Goal: Information Seeking & Learning: Learn about a topic

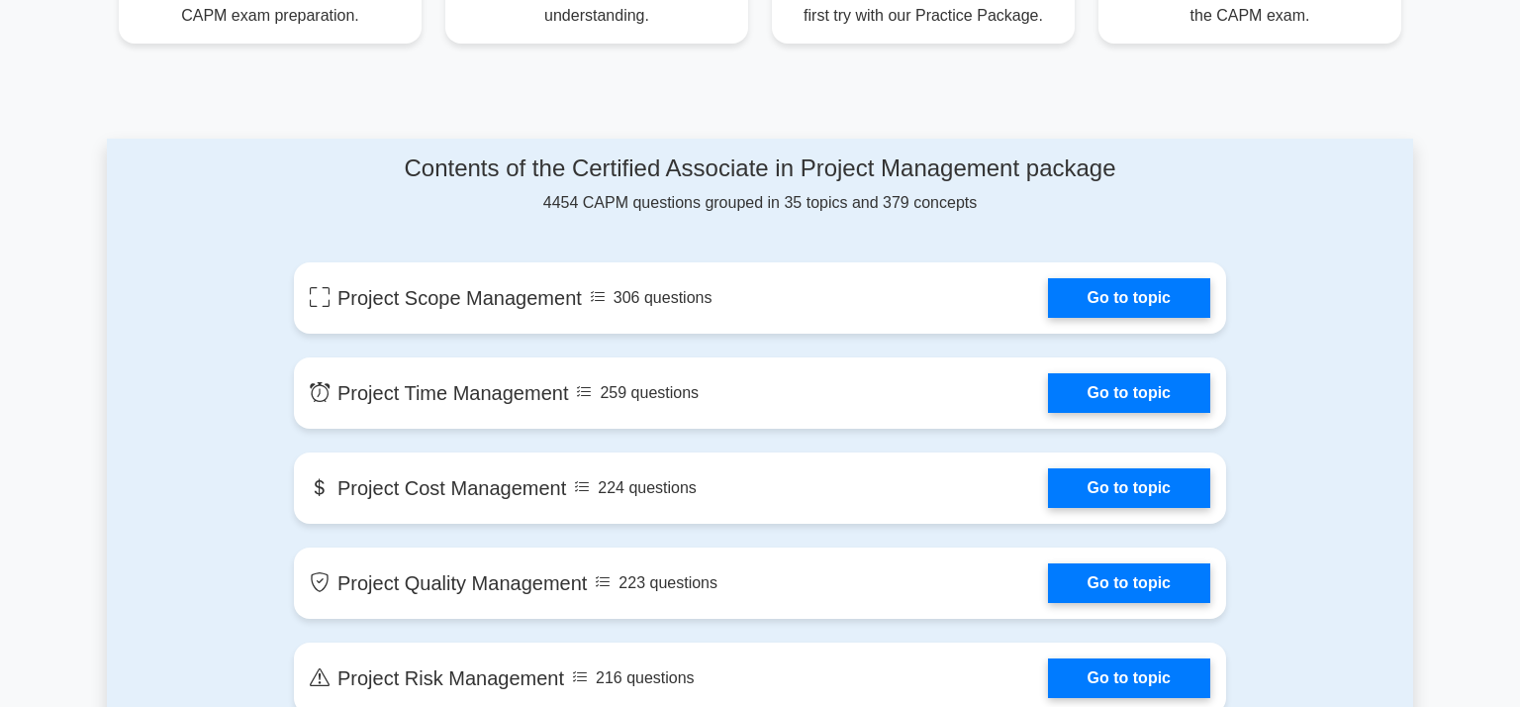
scroll to position [950, 0]
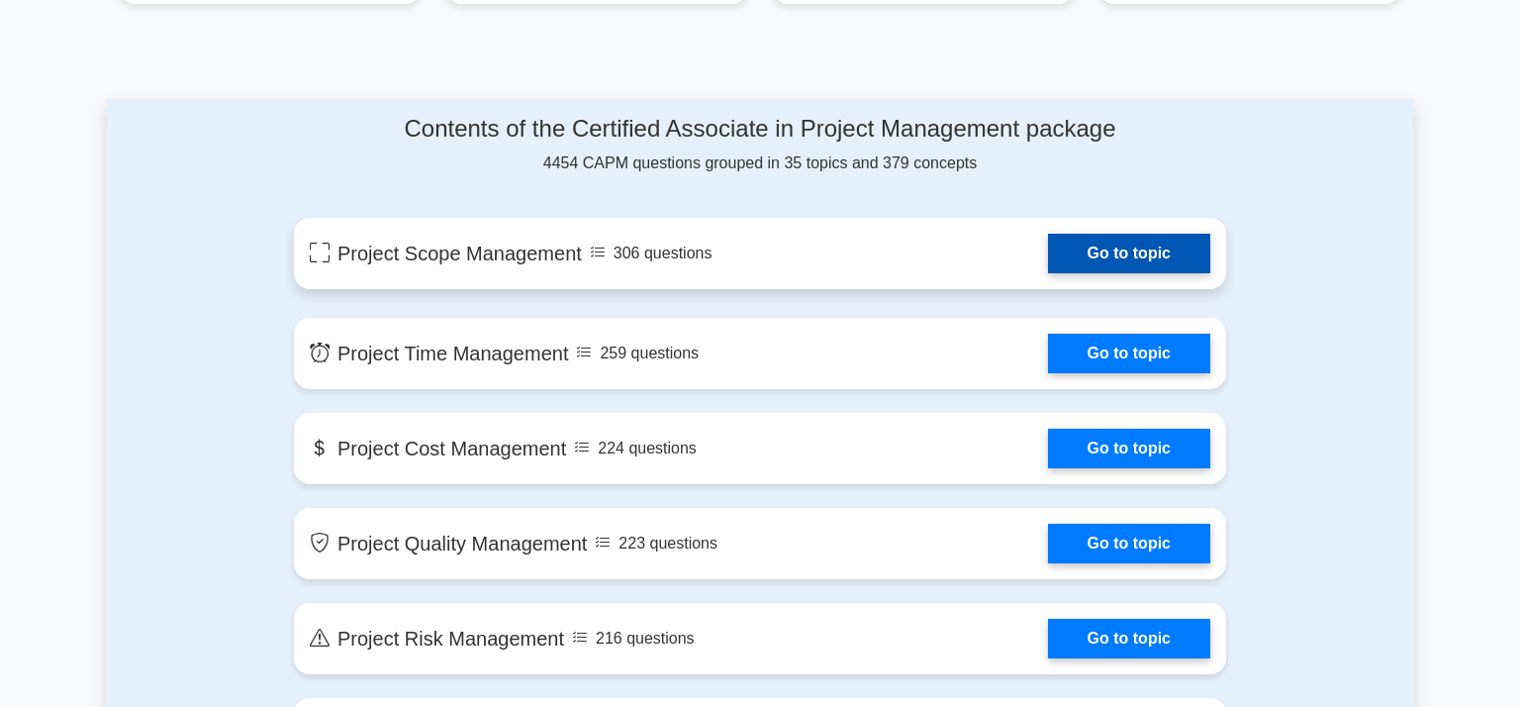
click at [1134, 254] on link "Go to topic" at bounding box center [1129, 254] width 162 height 40
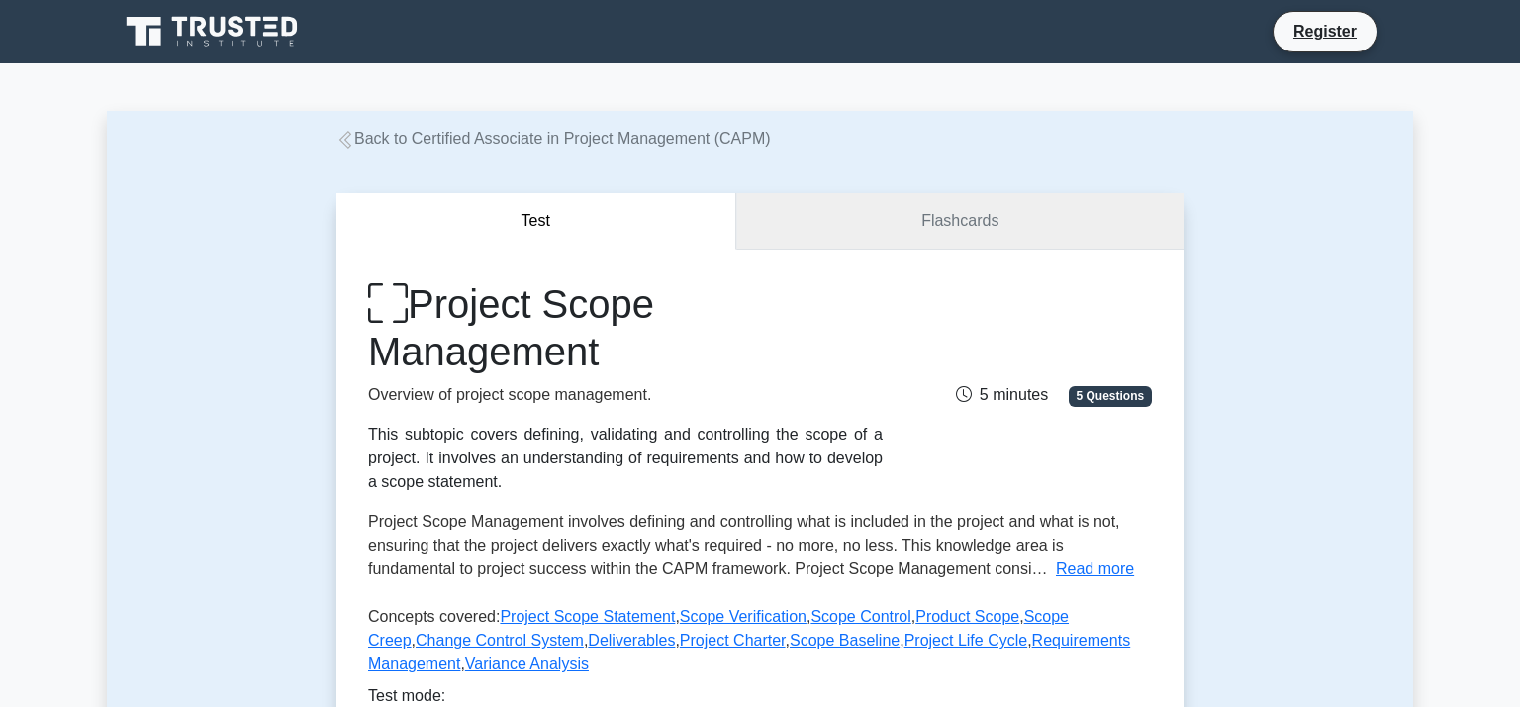
click at [1078, 232] on link "Flashcards" at bounding box center [959, 221] width 447 height 56
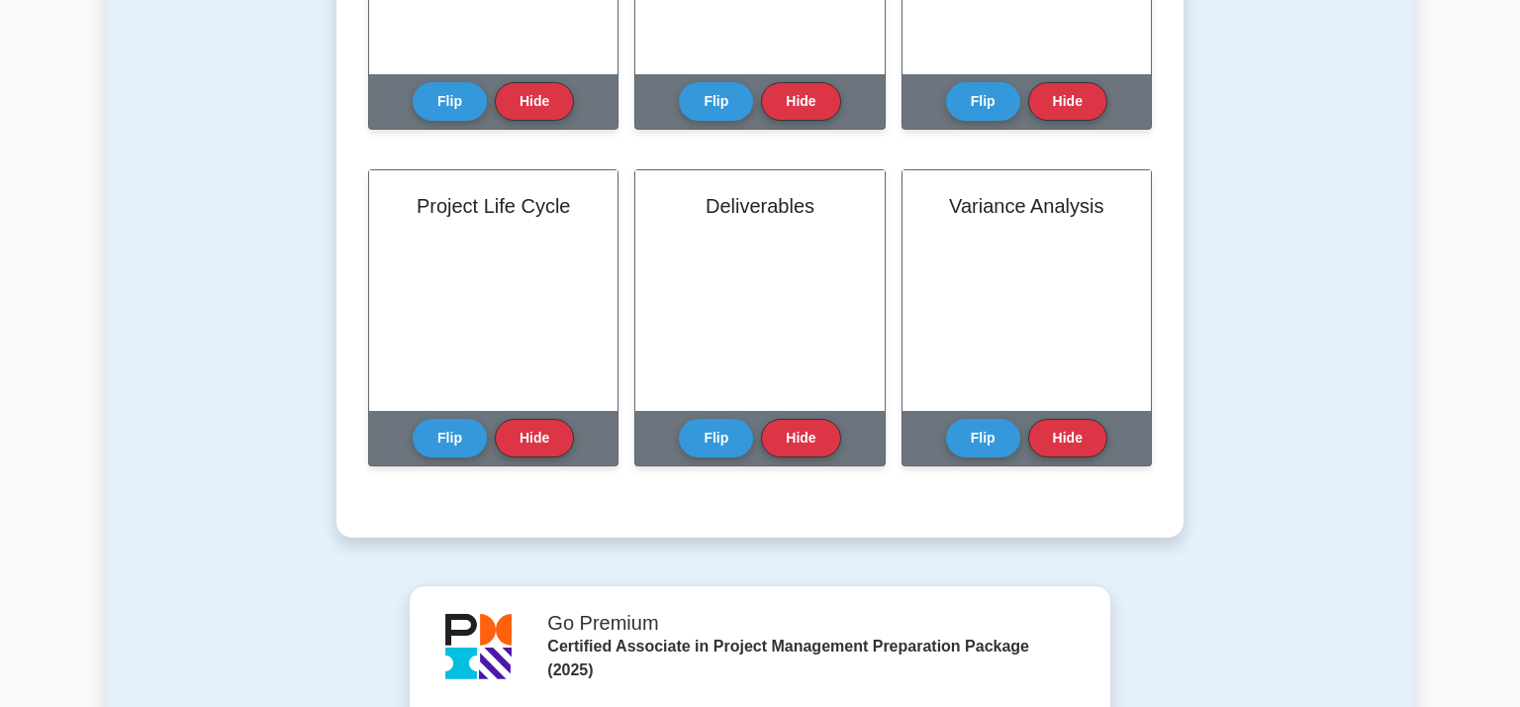
scroll to position [1346, 0]
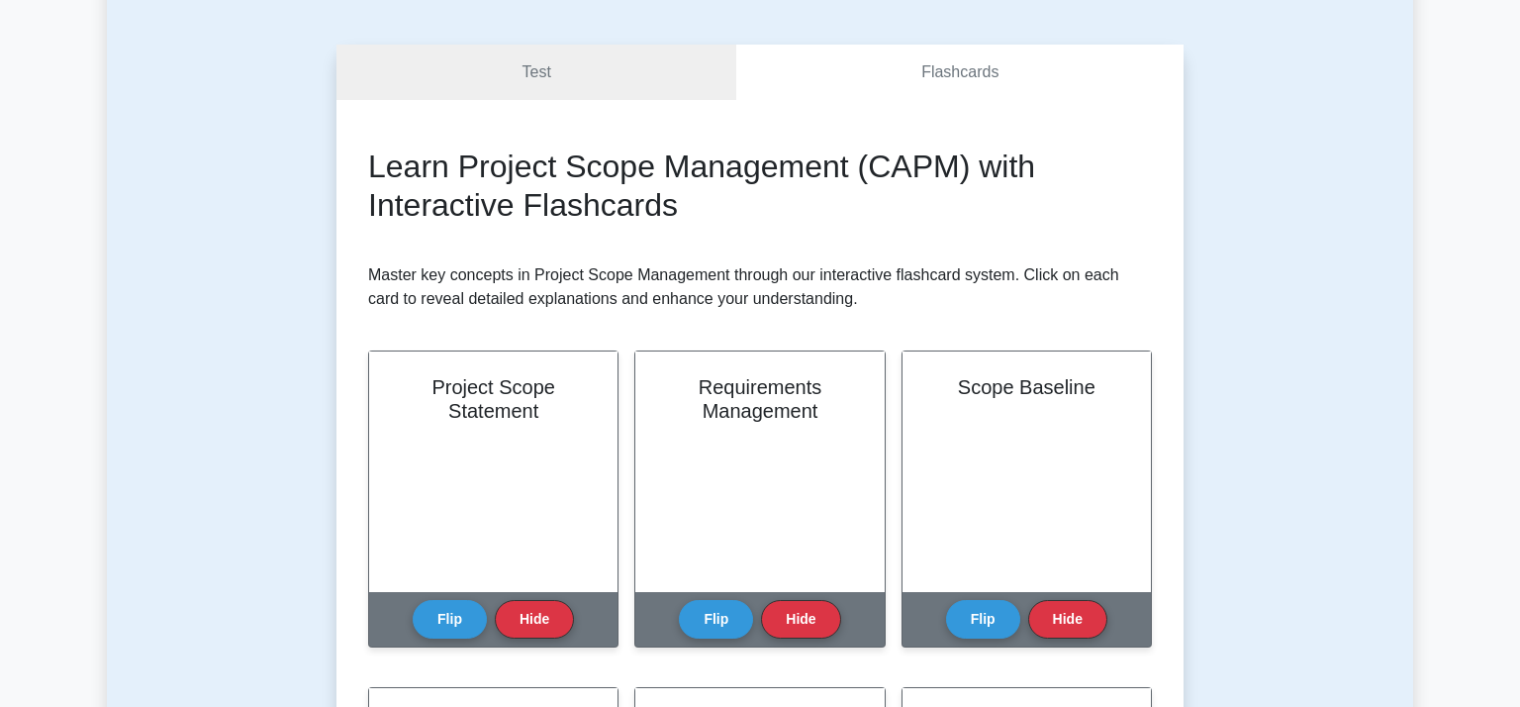
scroll to position [158, 0]
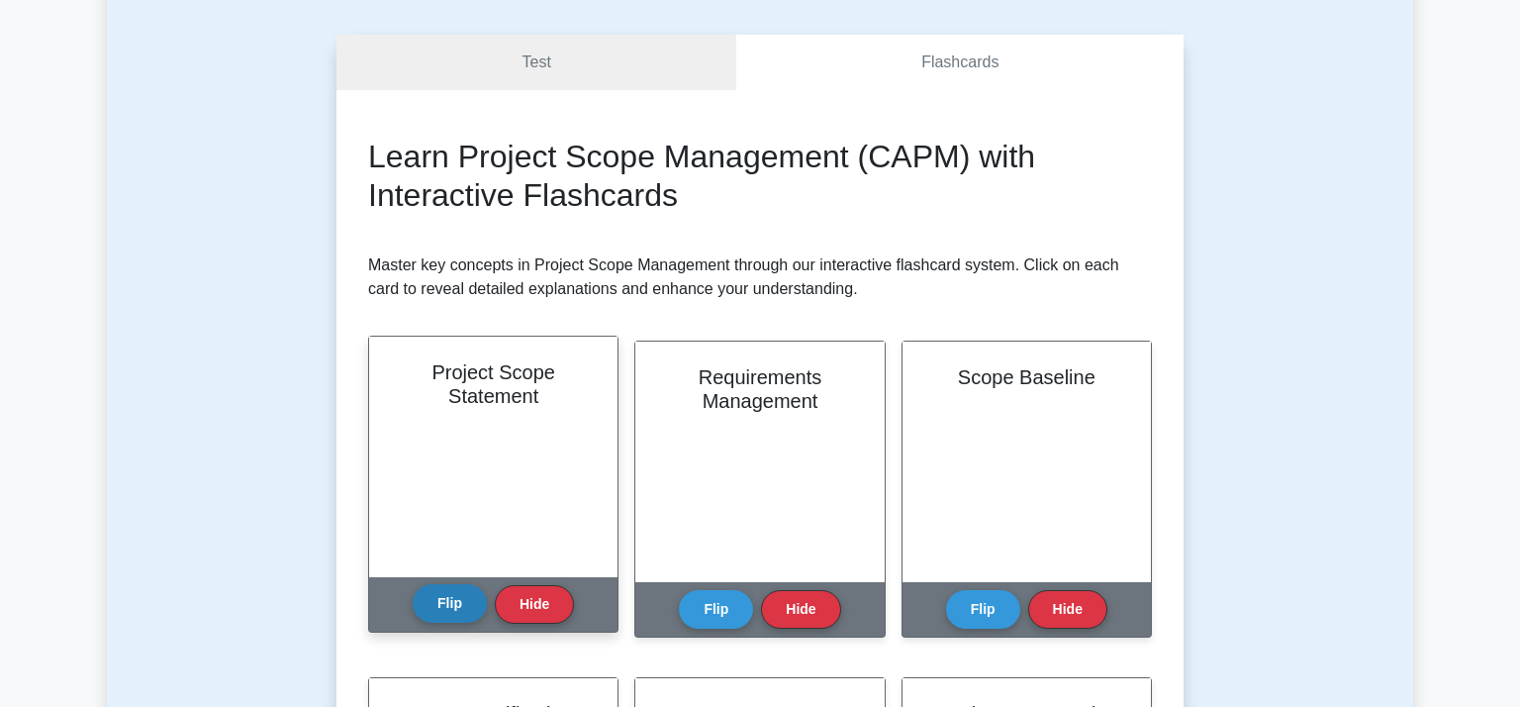
click at [458, 613] on button "Flip" at bounding box center [450, 603] width 74 height 39
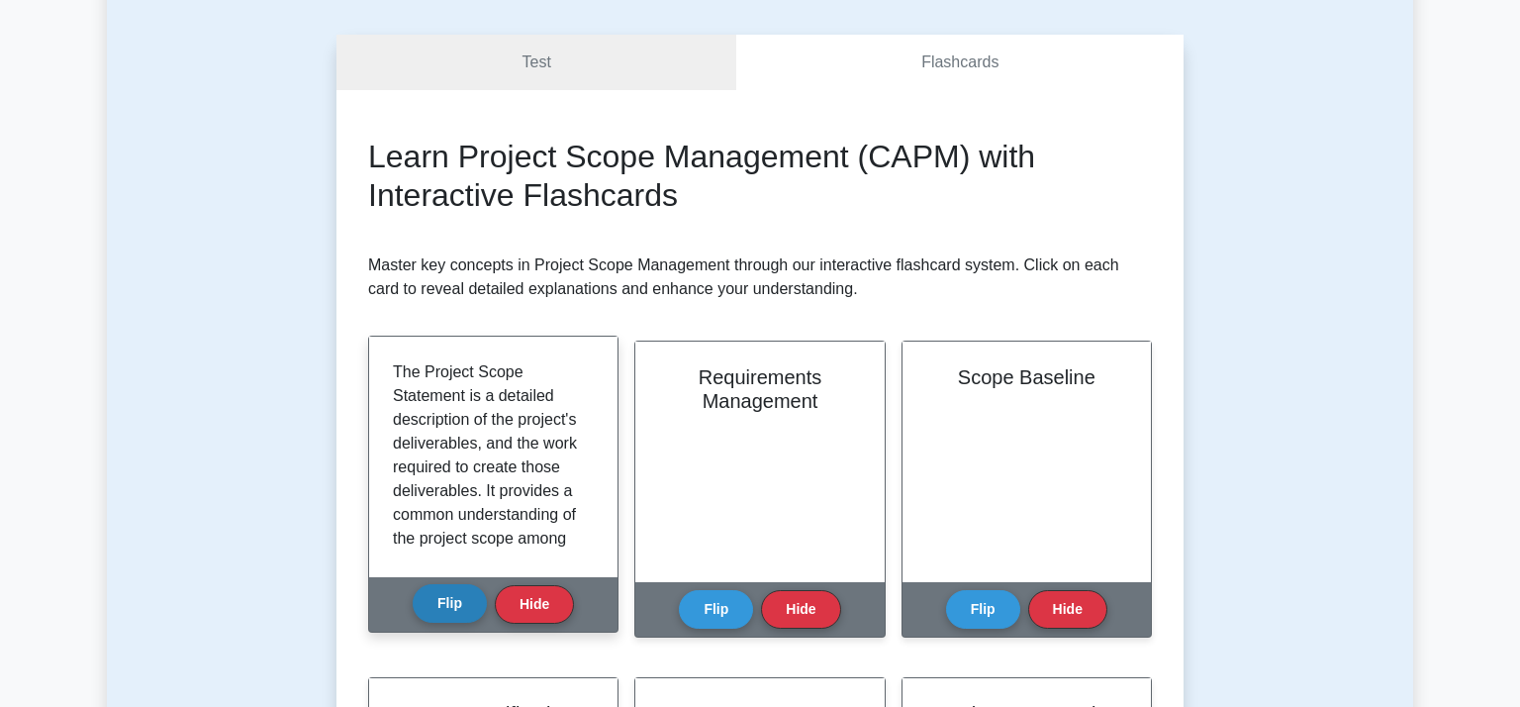
click at [458, 613] on button "Flip" at bounding box center [450, 603] width 74 height 39
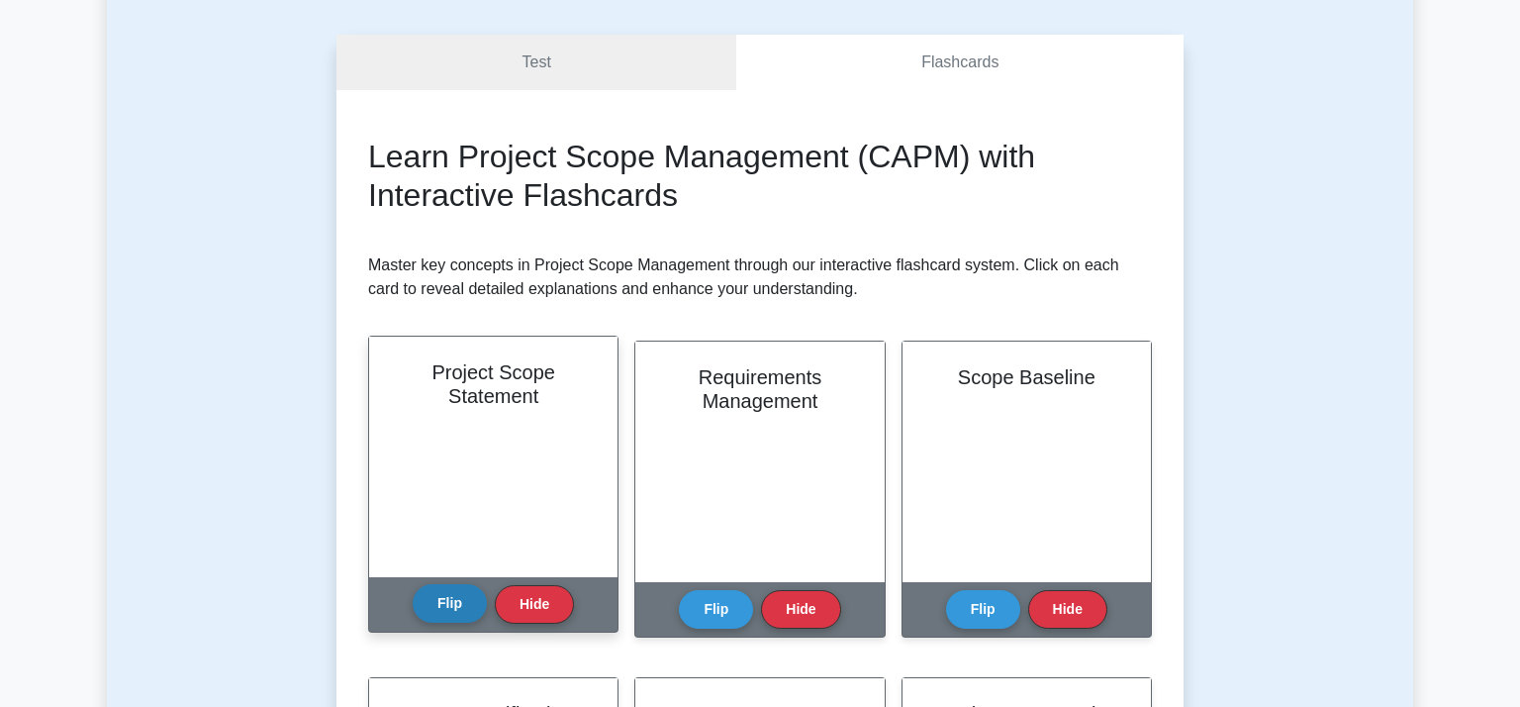
click at [458, 613] on button "Flip" at bounding box center [450, 603] width 74 height 39
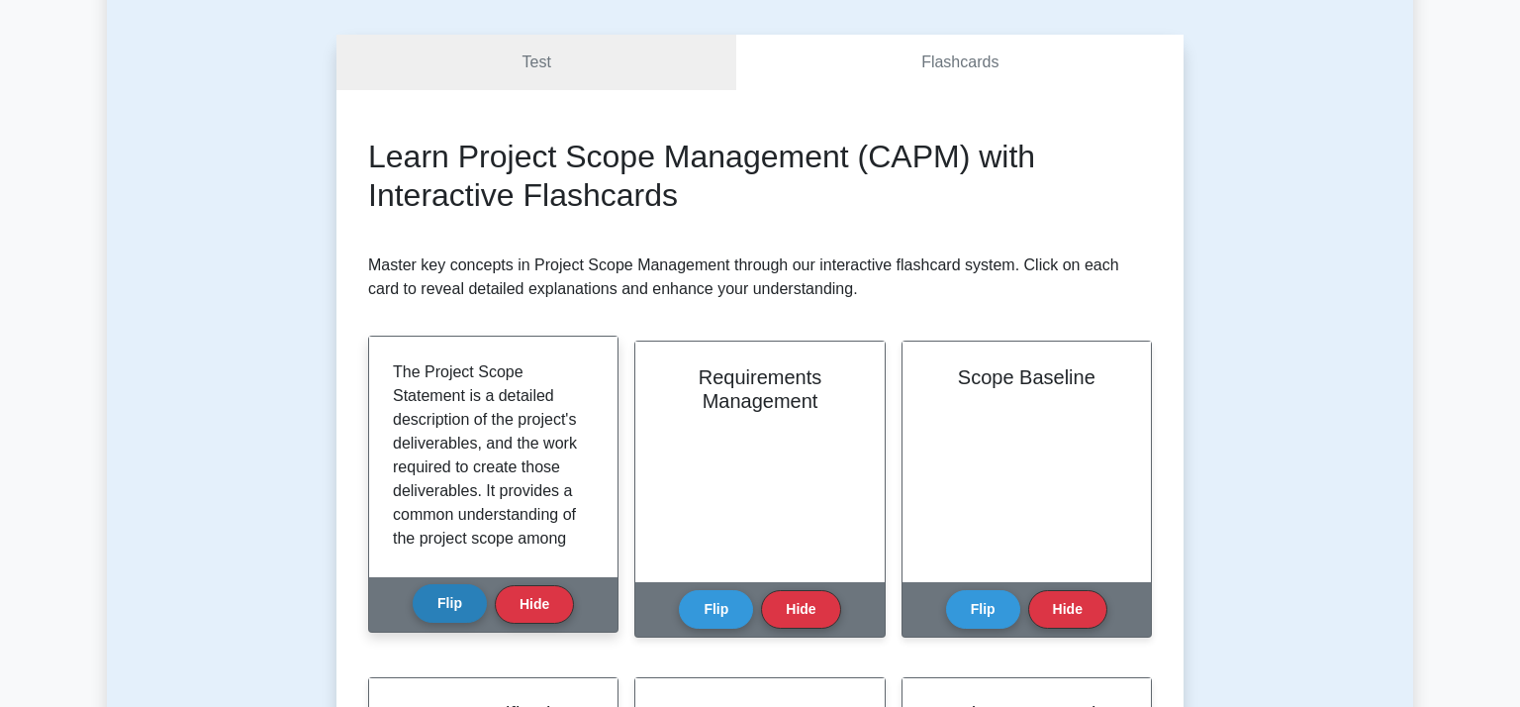
click at [458, 613] on button "Flip" at bounding box center [450, 603] width 74 height 39
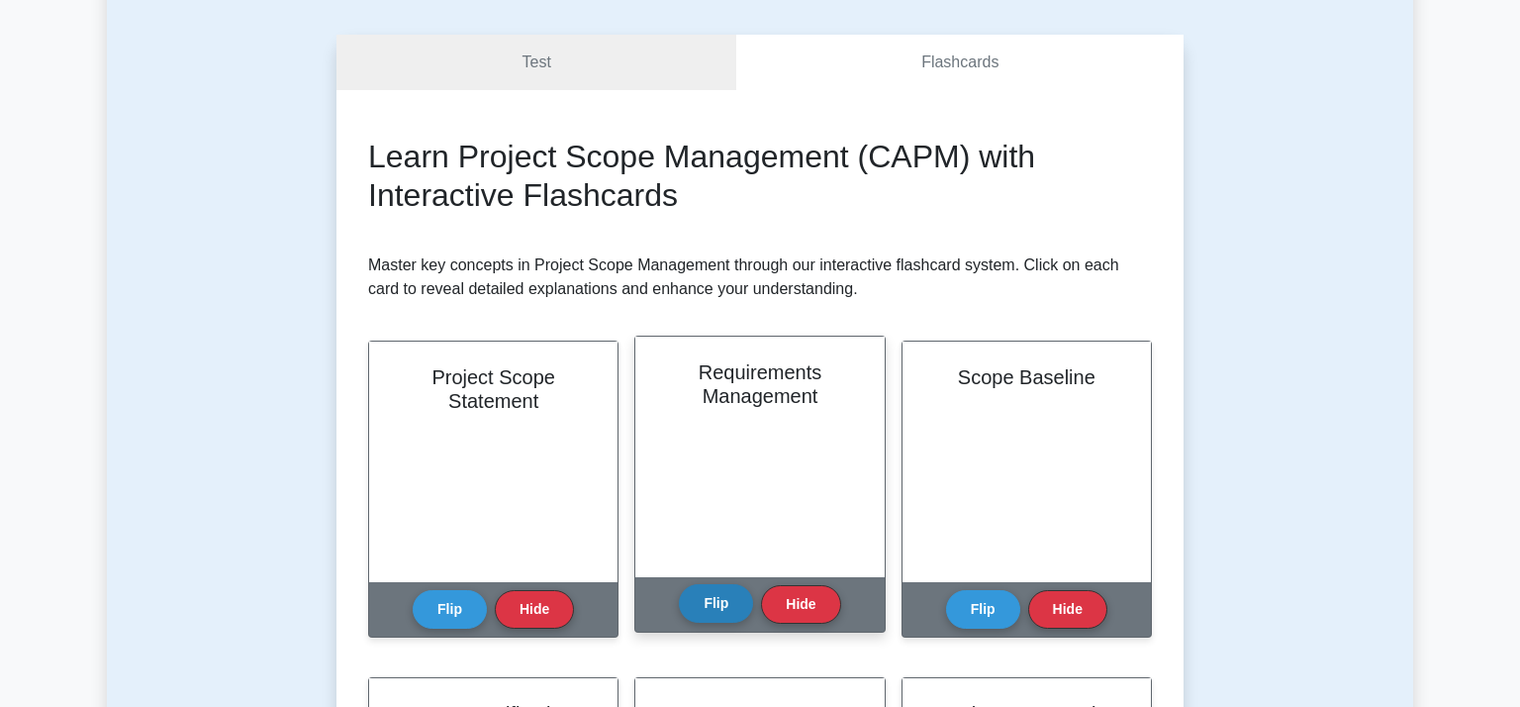
click at [713, 606] on button "Flip" at bounding box center [716, 603] width 74 height 39
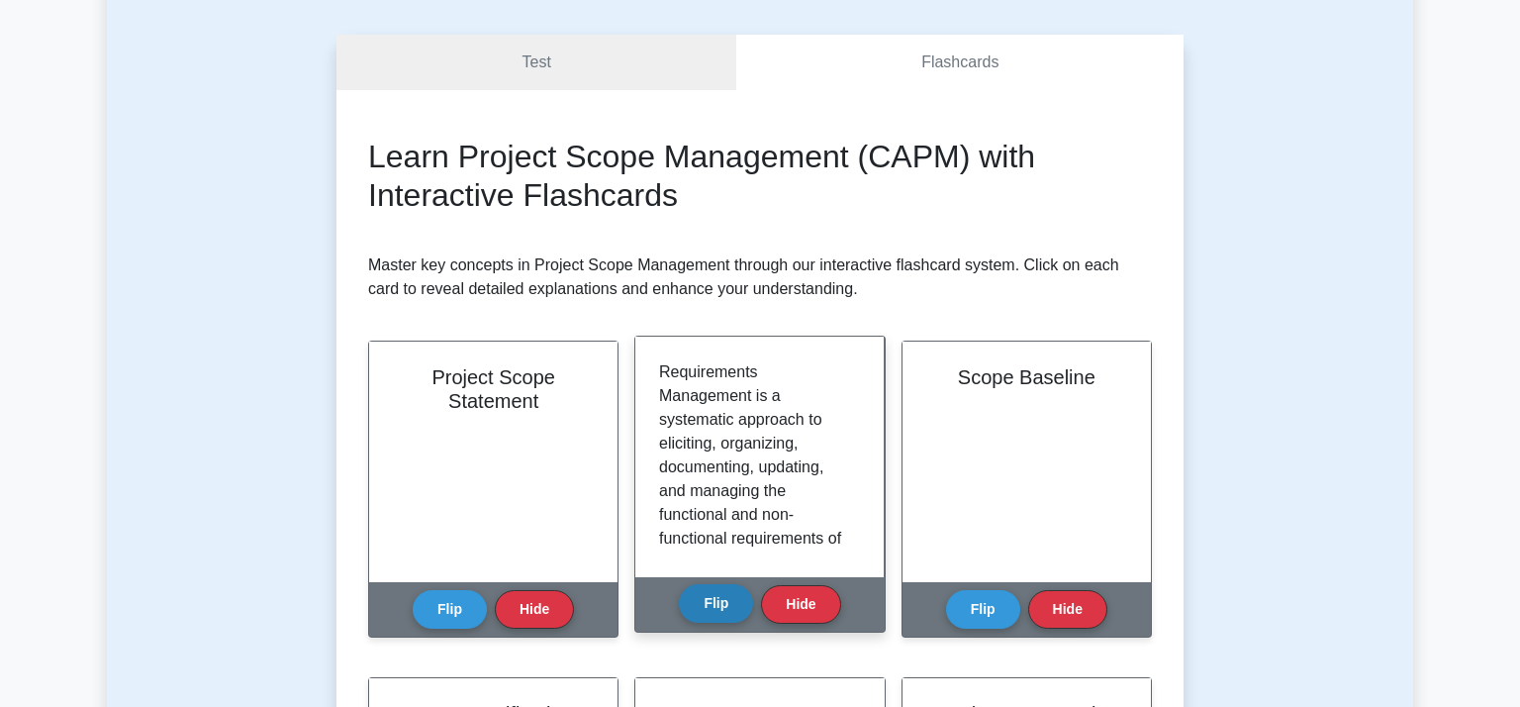
click at [713, 606] on button "Flip" at bounding box center [716, 603] width 74 height 39
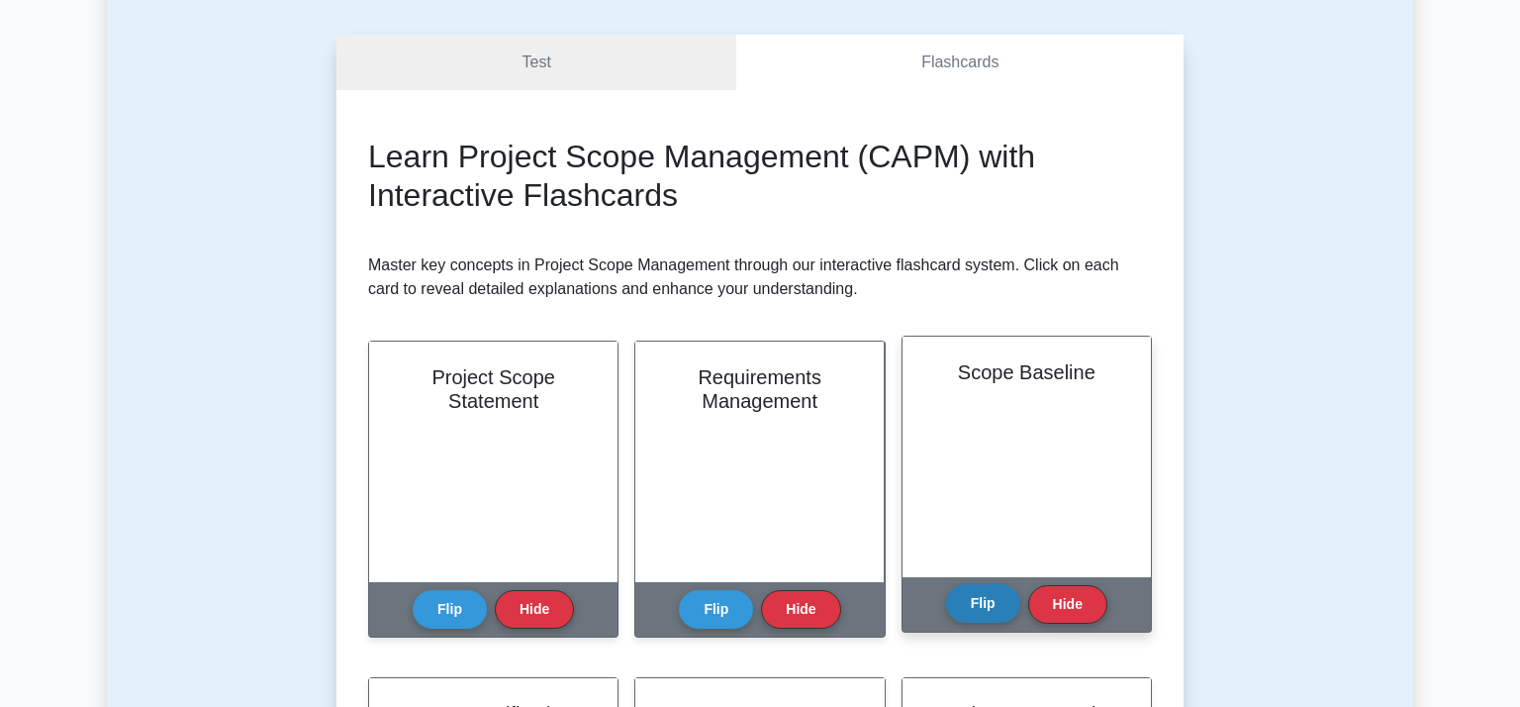
click at [978, 613] on button "Flip" at bounding box center [983, 603] width 74 height 39
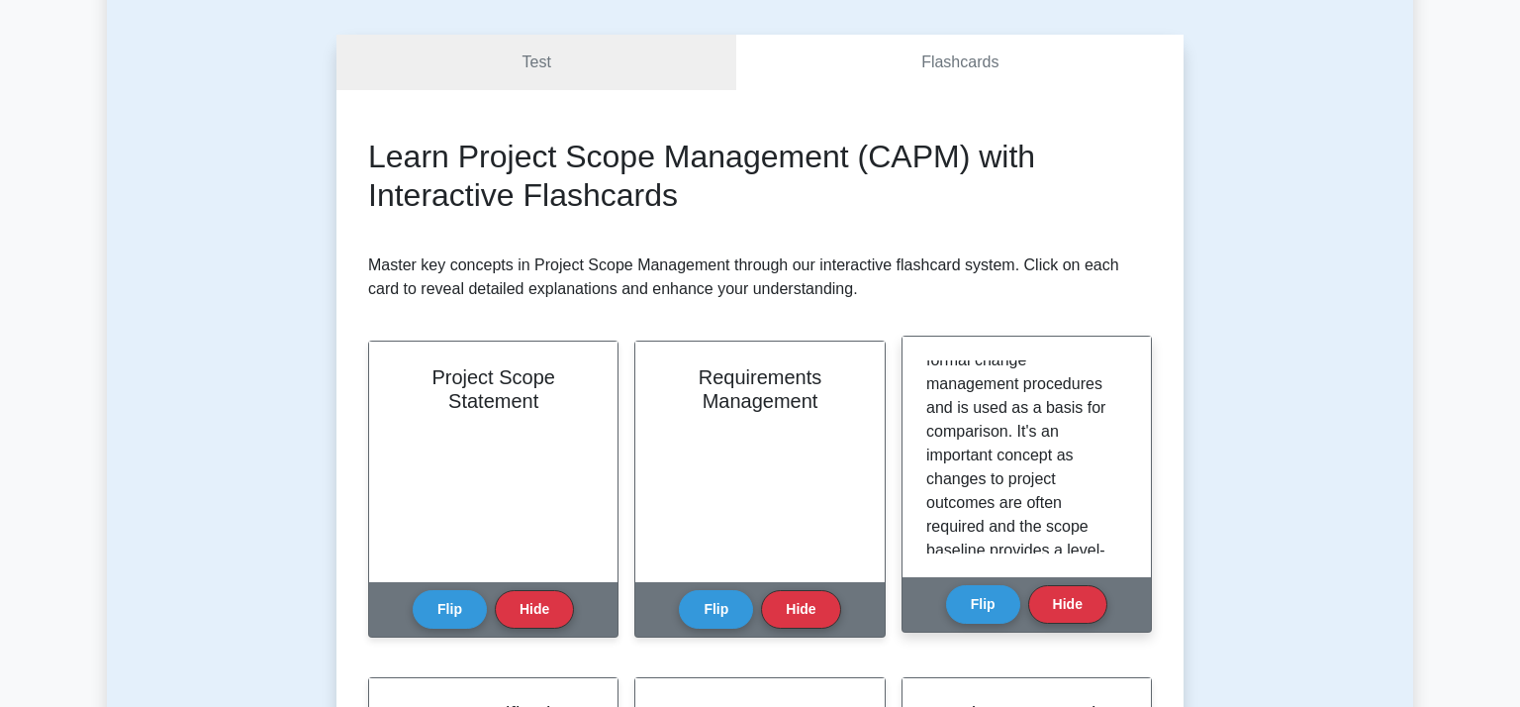
scroll to position [168, 0]
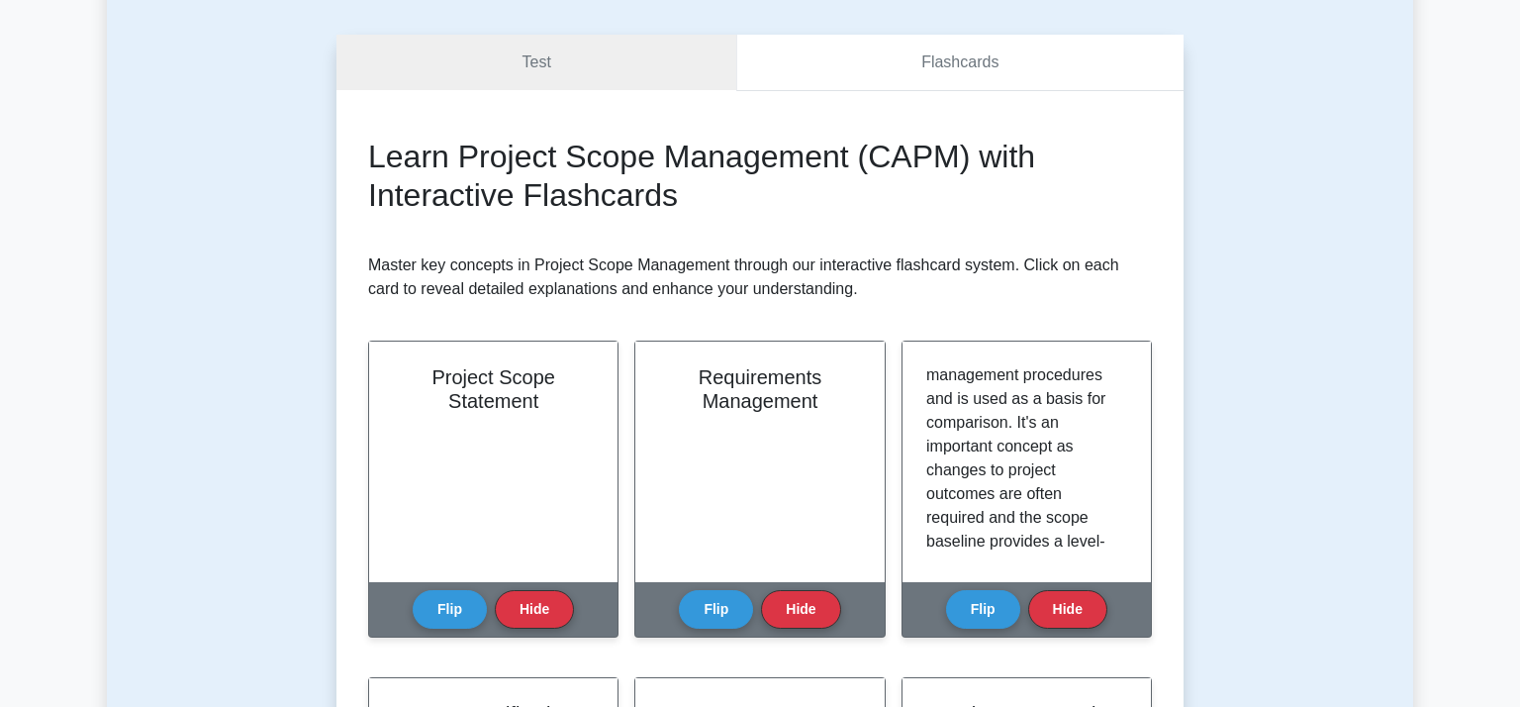
click at [1002, 65] on link "Flashcards" at bounding box center [959, 63] width 447 height 56
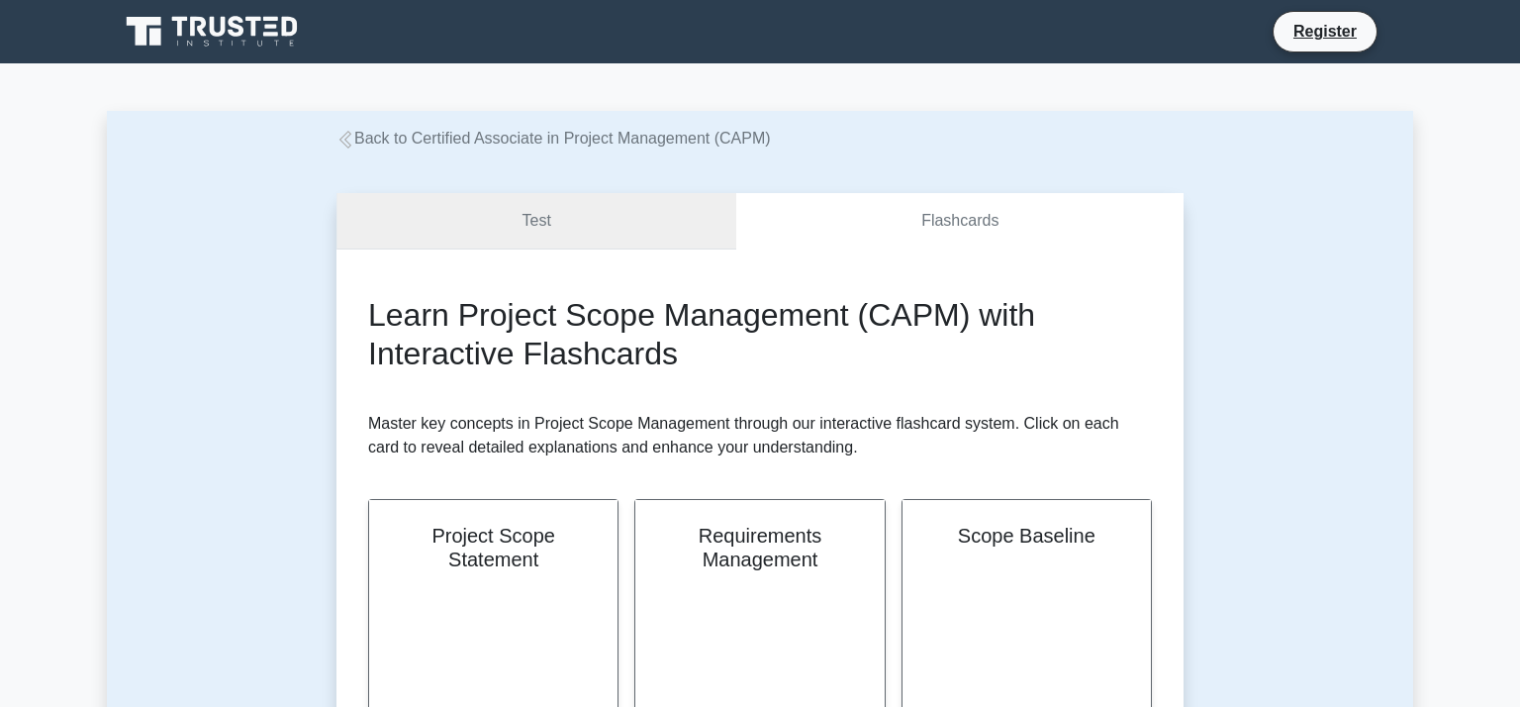
click at [704, 210] on link "Test" at bounding box center [537, 221] width 400 height 56
